Goal: Complete application form

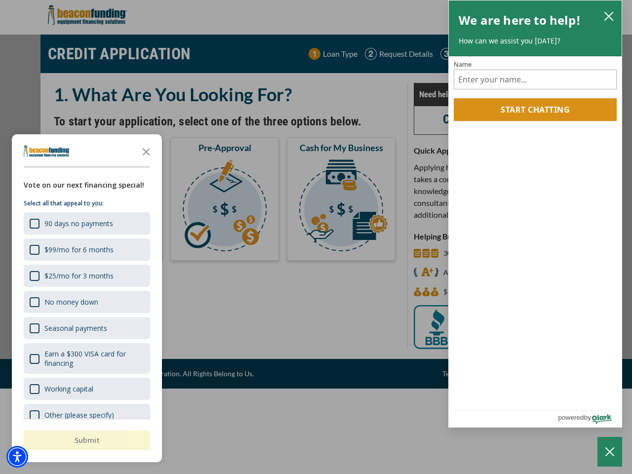
click at [316, 237] on div "button" at bounding box center [316, 237] width 632 height 474
click at [17, 457] on img "Accessibility Menu" at bounding box center [17, 457] width 22 height 22
click at [316, 237] on body "Skip to main content Enable accessibility for low vision Open the accessibility…" at bounding box center [316, 237] width 632 height 474
click at [146, 151] on body "Skip to main content Enable accessibility for low vision Open the accessibility…" at bounding box center [316, 237] width 632 height 474
click at [86, 223] on body "Skip to main content Enable accessibility for low vision Open the accessibility…" at bounding box center [316, 237] width 632 height 474
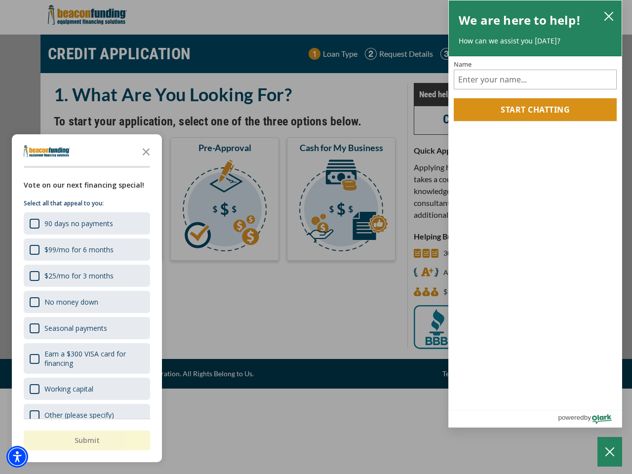
click at [86, 249] on body "Skip to main content Enable accessibility for low vision Open the accessibility…" at bounding box center [316, 237] width 632 height 474
click at [86, 275] on body "Skip to main content Enable accessibility for low vision Open the accessibility…" at bounding box center [316, 237] width 632 height 474
click at [86, 302] on body "Skip to main content Enable accessibility for low vision Open the accessibility…" at bounding box center [316, 237] width 632 height 474
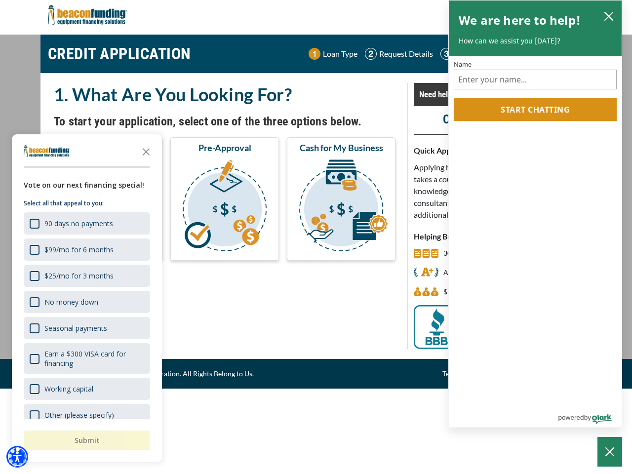
click at [86, 328] on body "Skip to main content Enable accessibility for low vision Open the accessibility…" at bounding box center [316, 237] width 632 height 474
click at [86, 358] on body "Skip to main content Enable accessibility for low vision Open the accessibility…" at bounding box center [316, 237] width 632 height 474
